Goal: Task Accomplishment & Management: Use online tool/utility

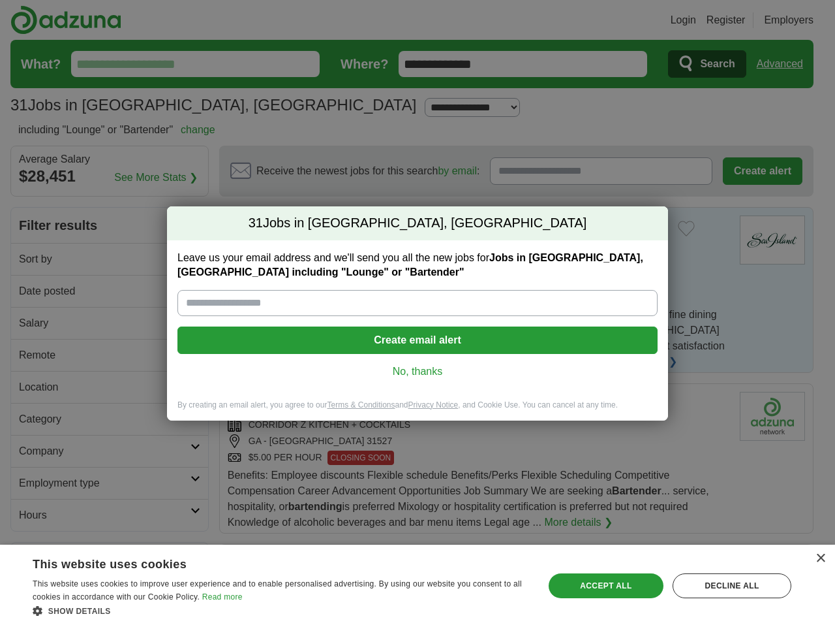
click at [418, 313] on input "Leave us your email address and we'll send you all the new jobs for Jobs in [GE…" at bounding box center [418, 303] width 480 height 26
click at [418, 340] on button "Create email alert" at bounding box center [418, 339] width 480 height 27
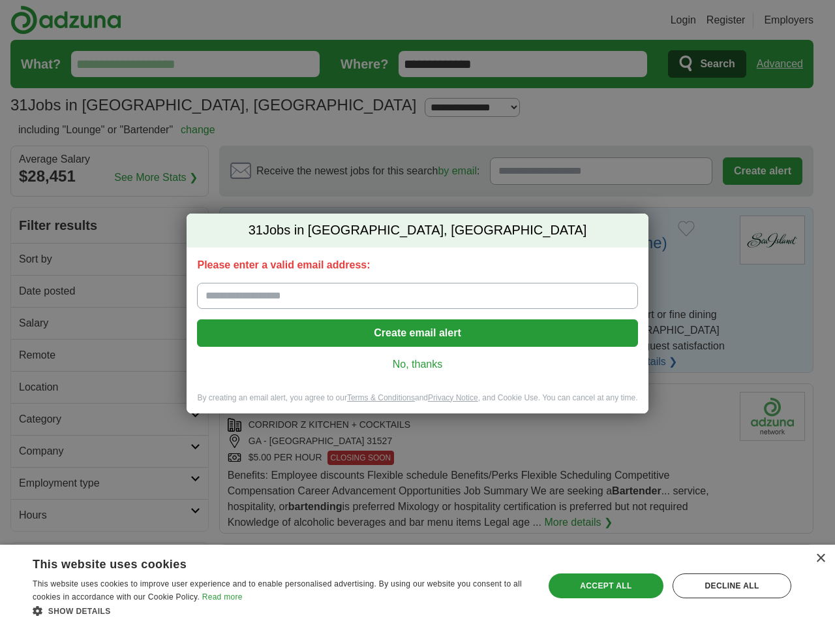
click at [418, 371] on div "Please enter a valid email address: Create email alert No, thanks" at bounding box center [417, 319] width 461 height 145
click at [820, 558] on div "×" at bounding box center [821, 558] width 10 height 10
click at [281, 610] on div "31 Jobs in [GEOGRAPHIC_DATA], [GEOGRAPHIC_DATA] Please enter a valid email addr…" at bounding box center [417, 313] width 835 height 627
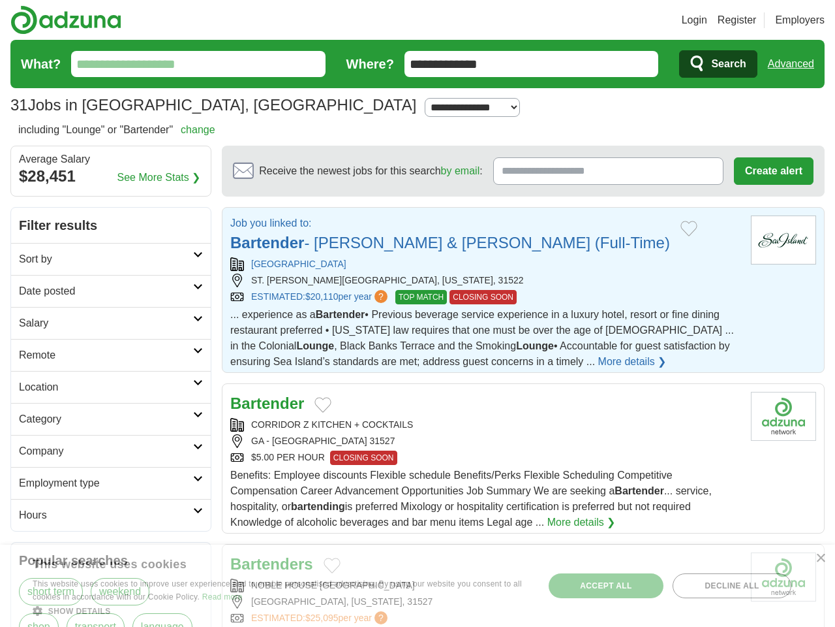
click at [606, 585] on div "NOBLE HOUSE [GEOGRAPHIC_DATA]" at bounding box center [485, 585] width 510 height 14
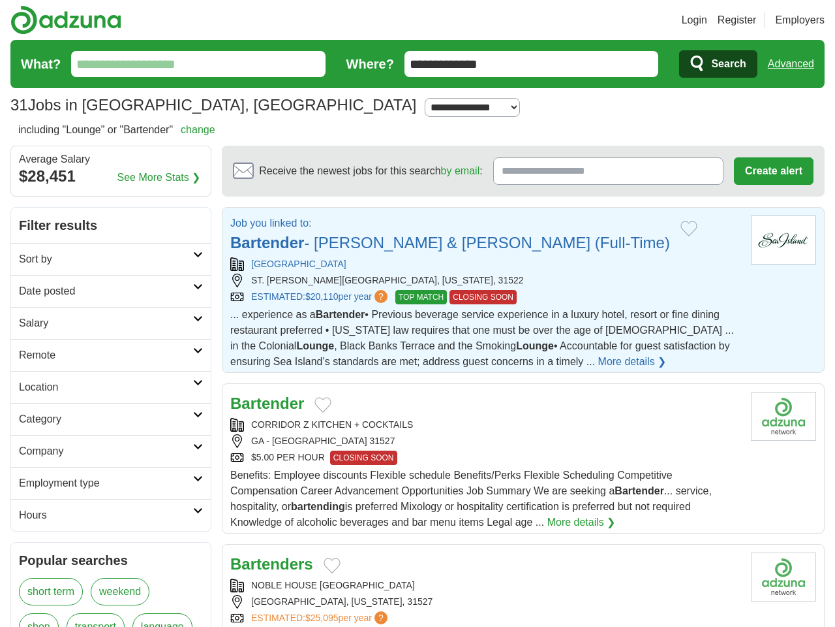
click at [732, 585] on article "Bartenders [GEOGRAPHIC_DATA] [GEOGRAPHIC_DATA] [GEOGRAPHIC_DATA], [US_STATE], 3…" at bounding box center [523, 618] width 603 height 149
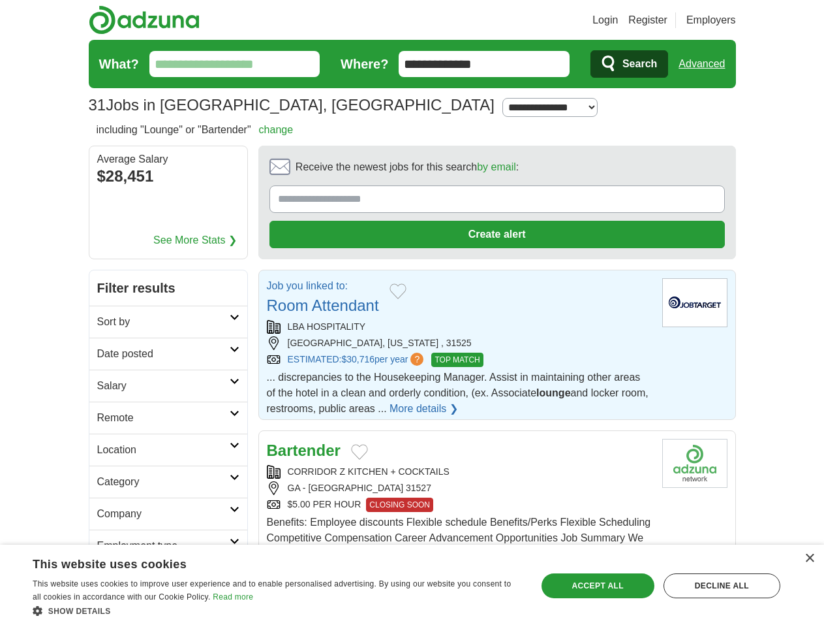
click at [618, 20] on link "Login" at bounding box center [605, 20] width 25 height 16
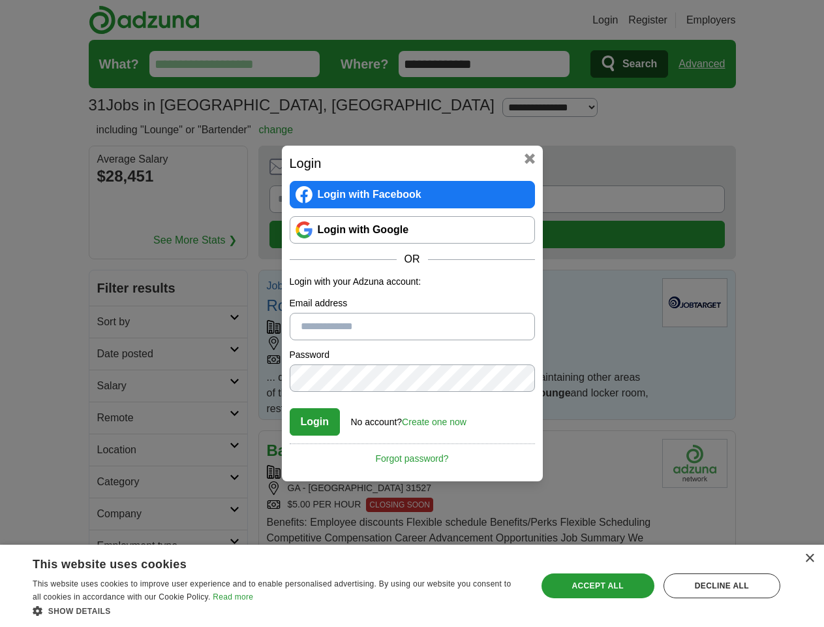
click at [726, 20] on div "Login Login with Facebook Login with Google OR Login with your Adzuna account: …" at bounding box center [412, 313] width 824 height 627
click at [707, 64] on div "Login Login with Facebook Login with Google OR Login with your Adzuna account: …" at bounding box center [412, 313] width 824 height 627
click at [157, 178] on div "Login Login with Facebook Login with Google OR Login with your Adzuna account: …" at bounding box center [412, 313] width 824 height 627
click at [461, 170] on h2 "Login" at bounding box center [412, 163] width 245 height 20
click at [763, 171] on div "Login Login with Facebook Login with Google OR Login with your Adzuna account: …" at bounding box center [412, 313] width 824 height 627
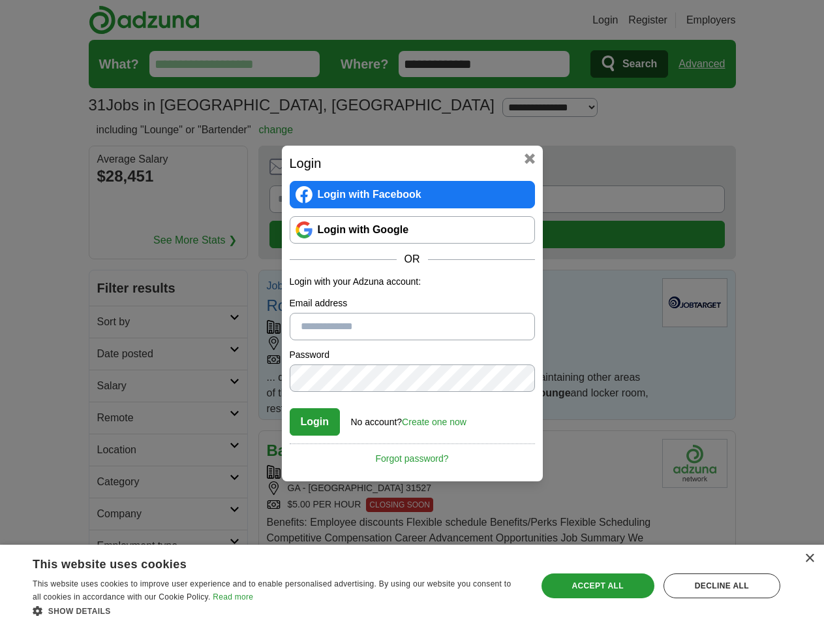
click at [110, 258] on div "Login Login with Facebook Login with Google OR Login with your Adzuna account: …" at bounding box center [412, 313] width 824 height 627
click at [110, 290] on div "Login Login with Facebook Login with Google OR Login with your Adzuna account: …" at bounding box center [412, 313] width 824 height 627
click at [110, 322] on div "Login Login with Facebook Login with Google OR Login with your Adzuna account: …" at bounding box center [412, 313] width 824 height 627
click at [110, 354] on div "Login Login with Facebook Login with Google OR Login with your Adzuna account: …" at bounding box center [412, 313] width 824 height 627
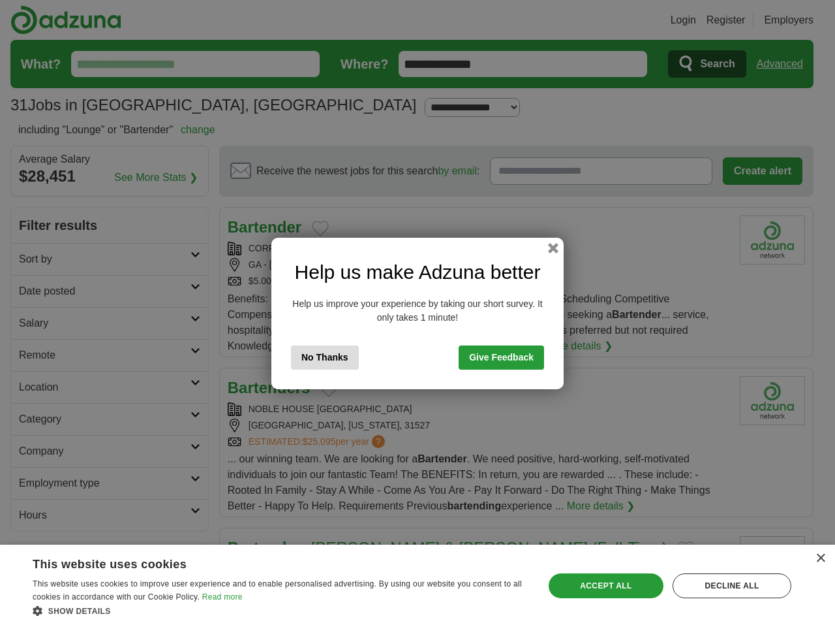
click at [418, 313] on p "Help us improve your experience by taking our short survey. It only takes 1 min…" at bounding box center [417, 310] width 253 height 27
click at [325, 357] on button "No Thanks" at bounding box center [325, 357] width 68 height 24
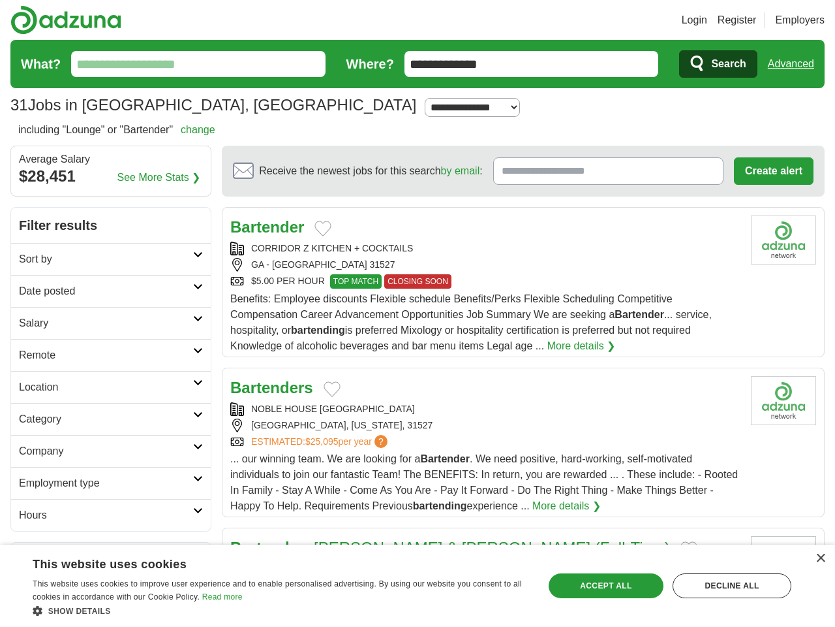
click at [553, 248] on div "CORRIDOR Z KITCHEN + COCKTAILS" at bounding box center [485, 248] width 510 height 14
click at [820, 558] on div "× This website uses cookies This website uses cookies to improve user experienc…" at bounding box center [417, 585] width 835 height 82
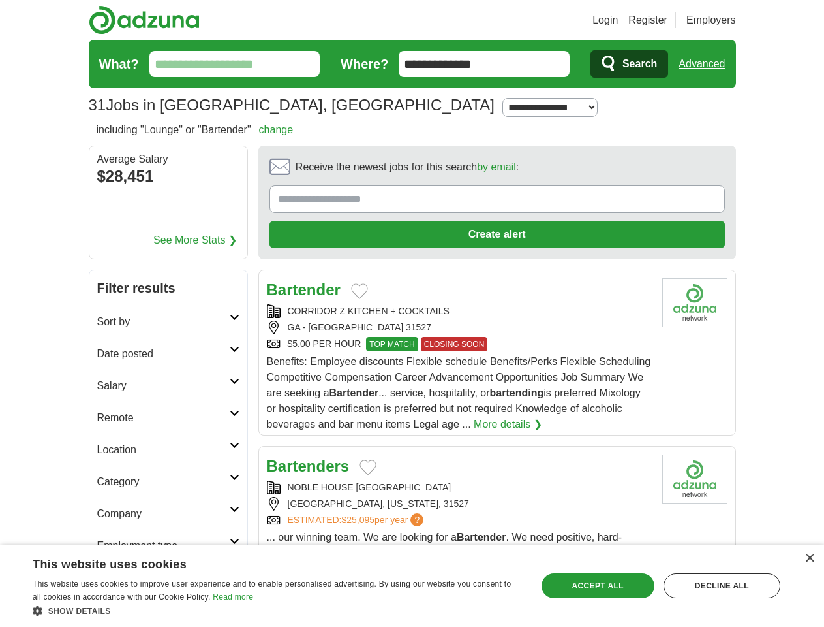
click at [281, 610] on div "Show details Hide details" at bounding box center [277, 610] width 489 height 13
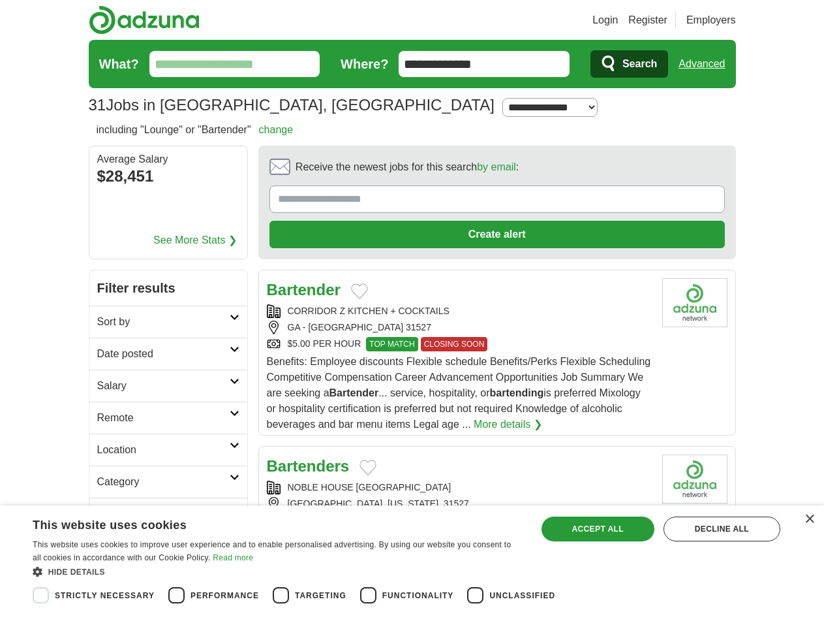
click at [606, 580] on div "Save & Close Accept all Decline all" at bounding box center [661, 546] width 248 height 67
click at [732, 585] on div "Strictly necessary Performance Targeting Functionality Unclassified" at bounding box center [400, 595] width 751 height 31
click at [40, 623] on div "× This website uses cookies This website uses cookies to improve user experienc…" at bounding box center [412, 565] width 824 height 121
click at [176, 623] on div "× This website uses cookies This website uses cookies to improve user experienc…" at bounding box center [412, 565] width 824 height 121
click at [281, 623] on div "× This website uses cookies This website uses cookies to improve user experienc…" at bounding box center [412, 565] width 824 height 121
